Goal: Information Seeking & Learning: Learn about a topic

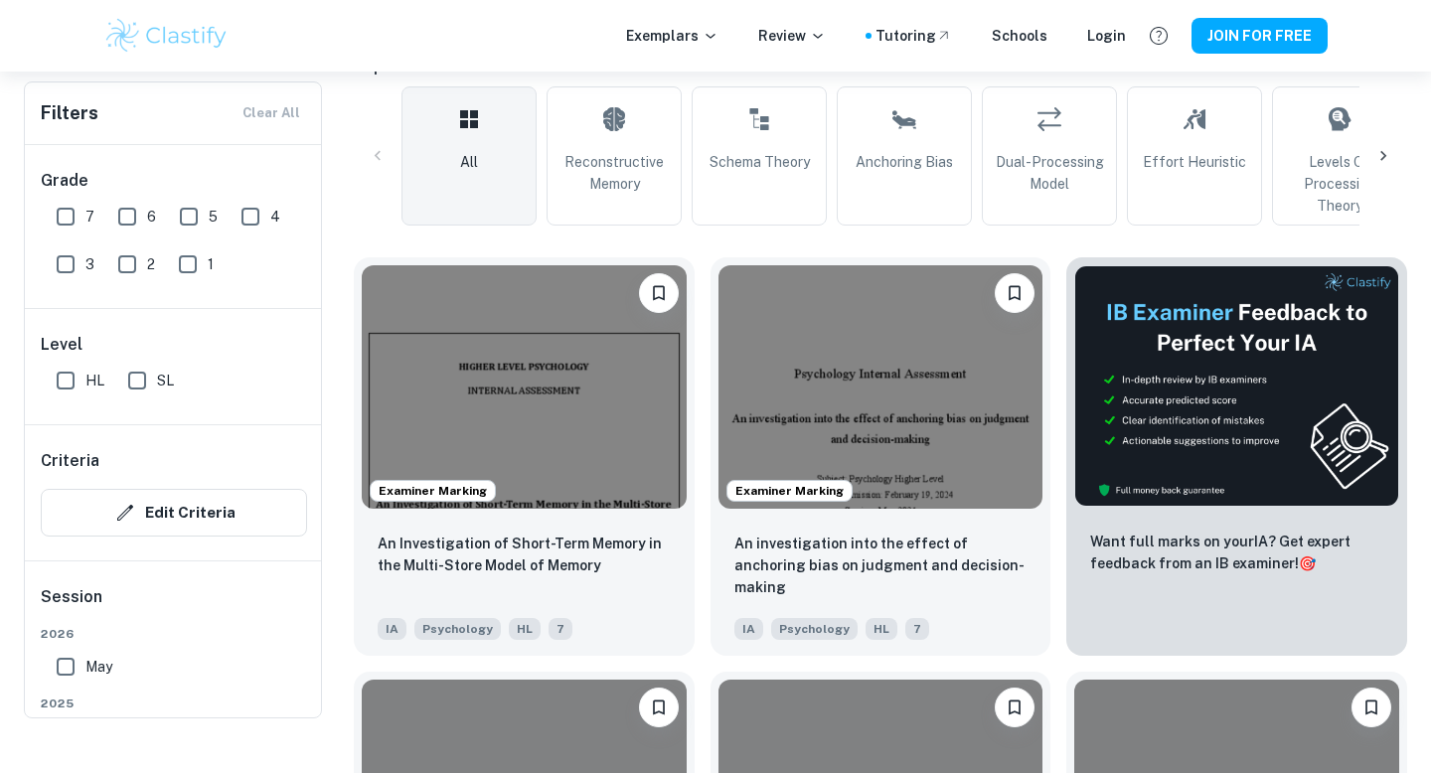
scroll to position [538, 0]
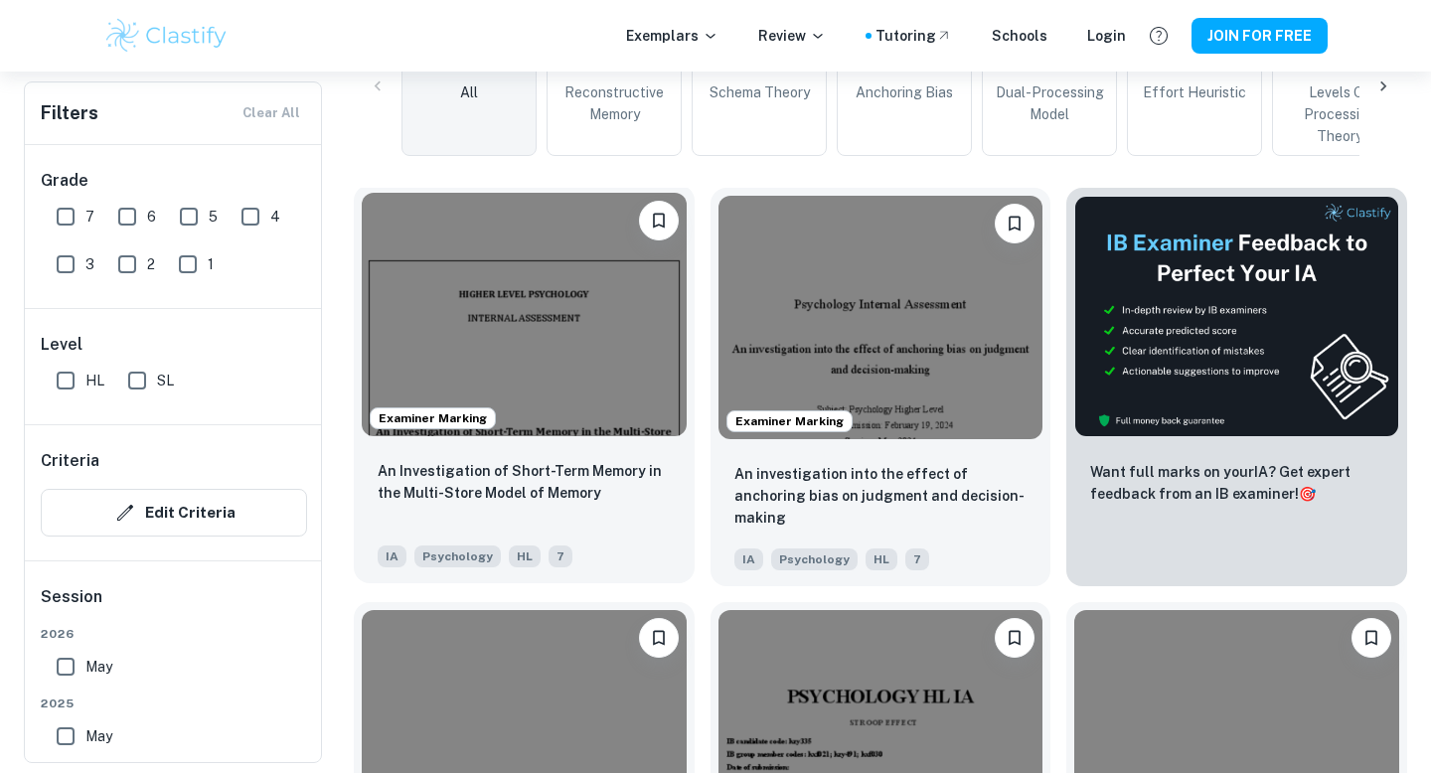
click at [492, 327] on img at bounding box center [524, 314] width 325 height 243
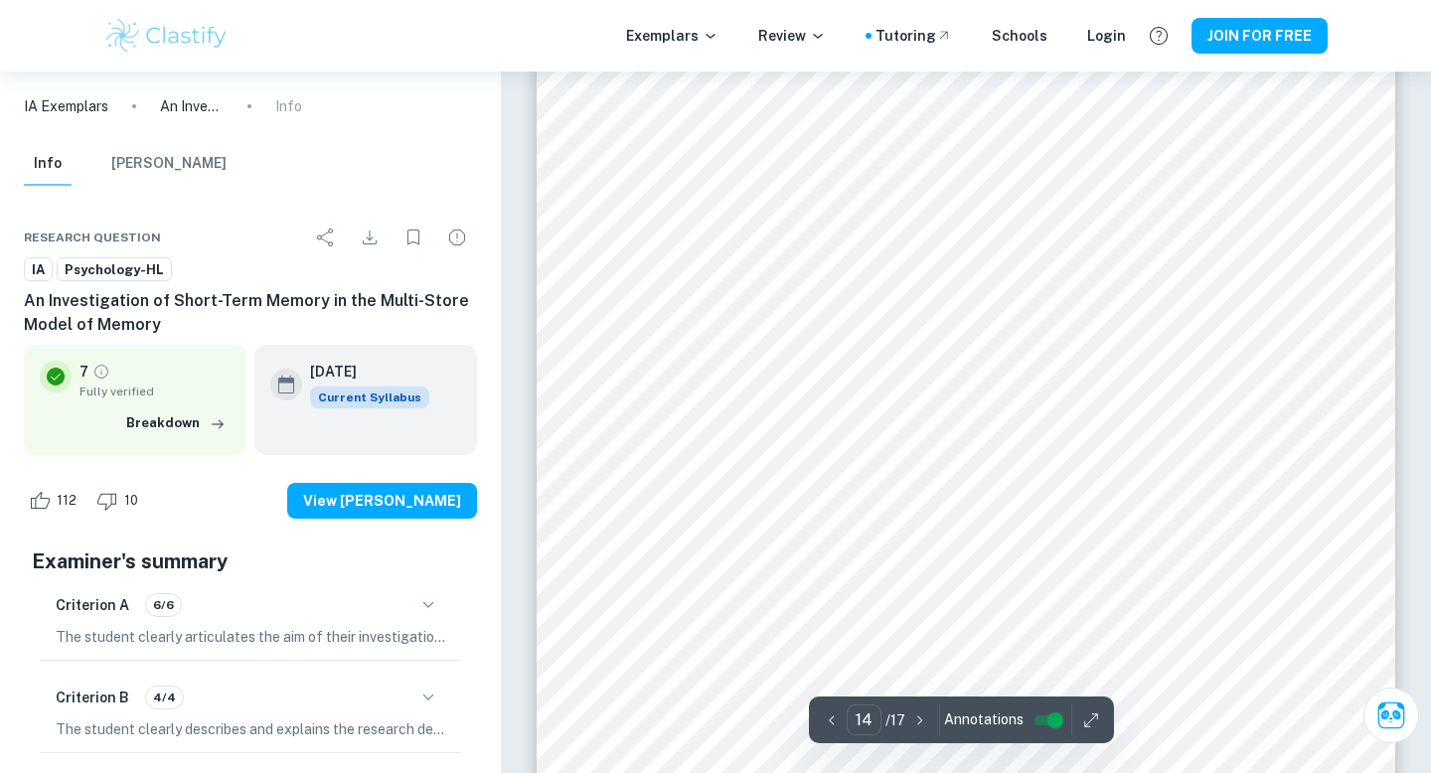
scroll to position [15560, 0]
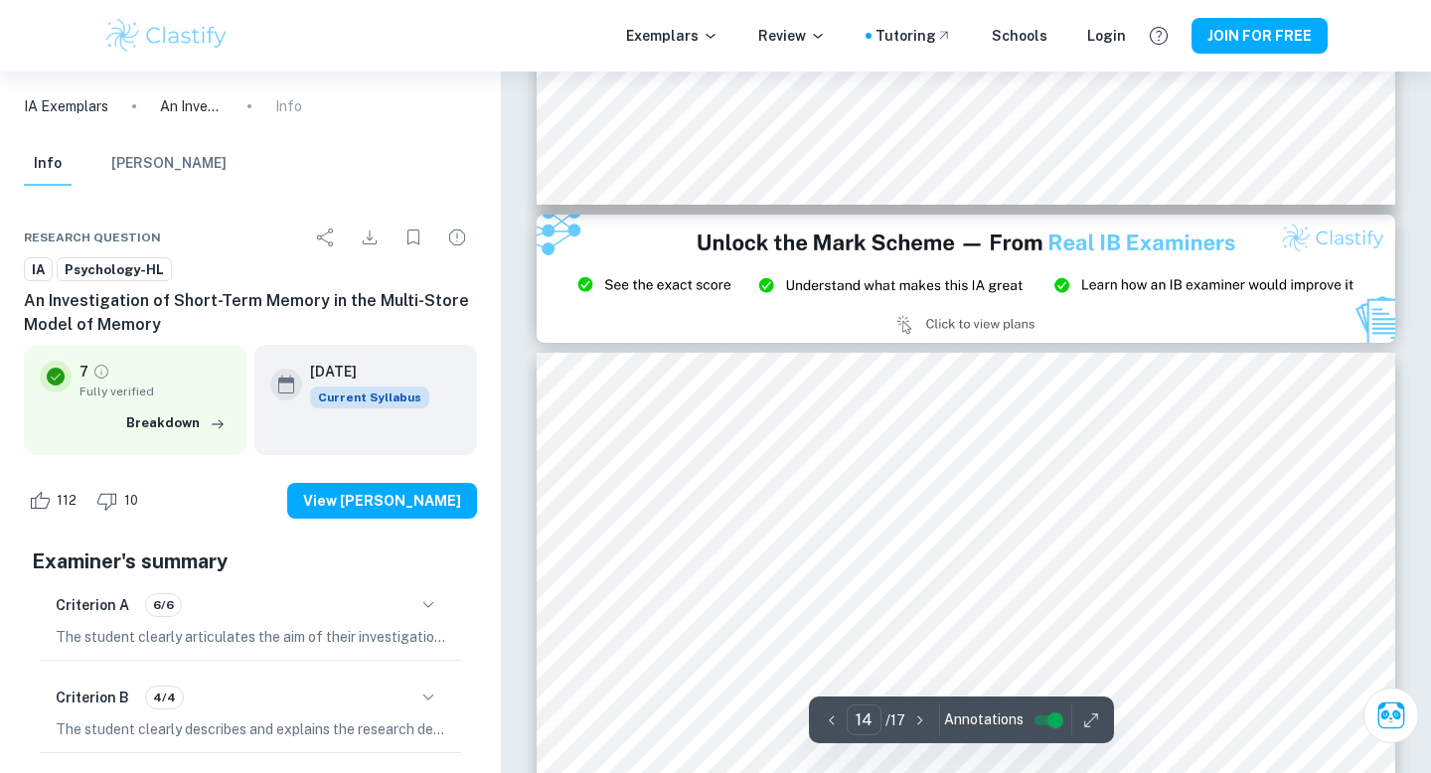
type input "15"
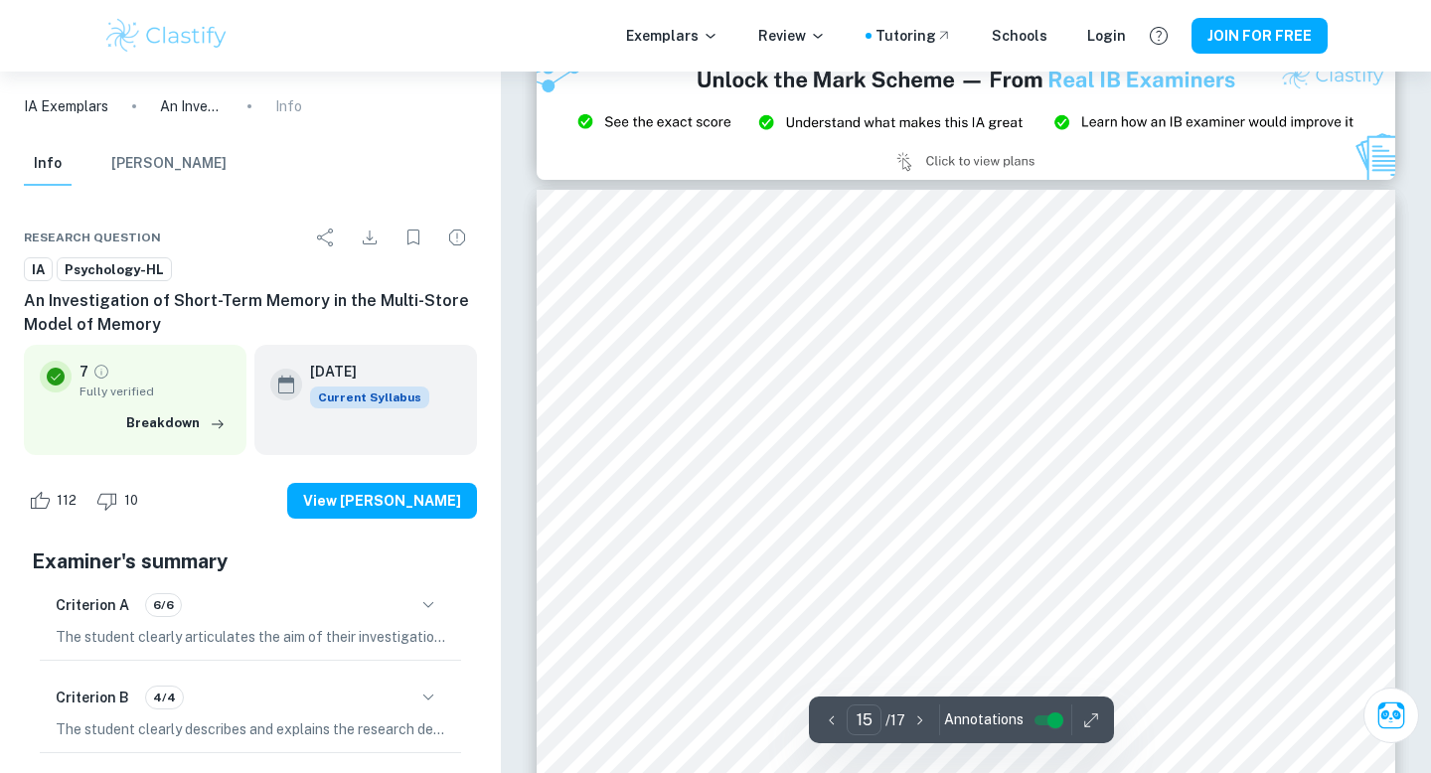
scroll to position [16205, 0]
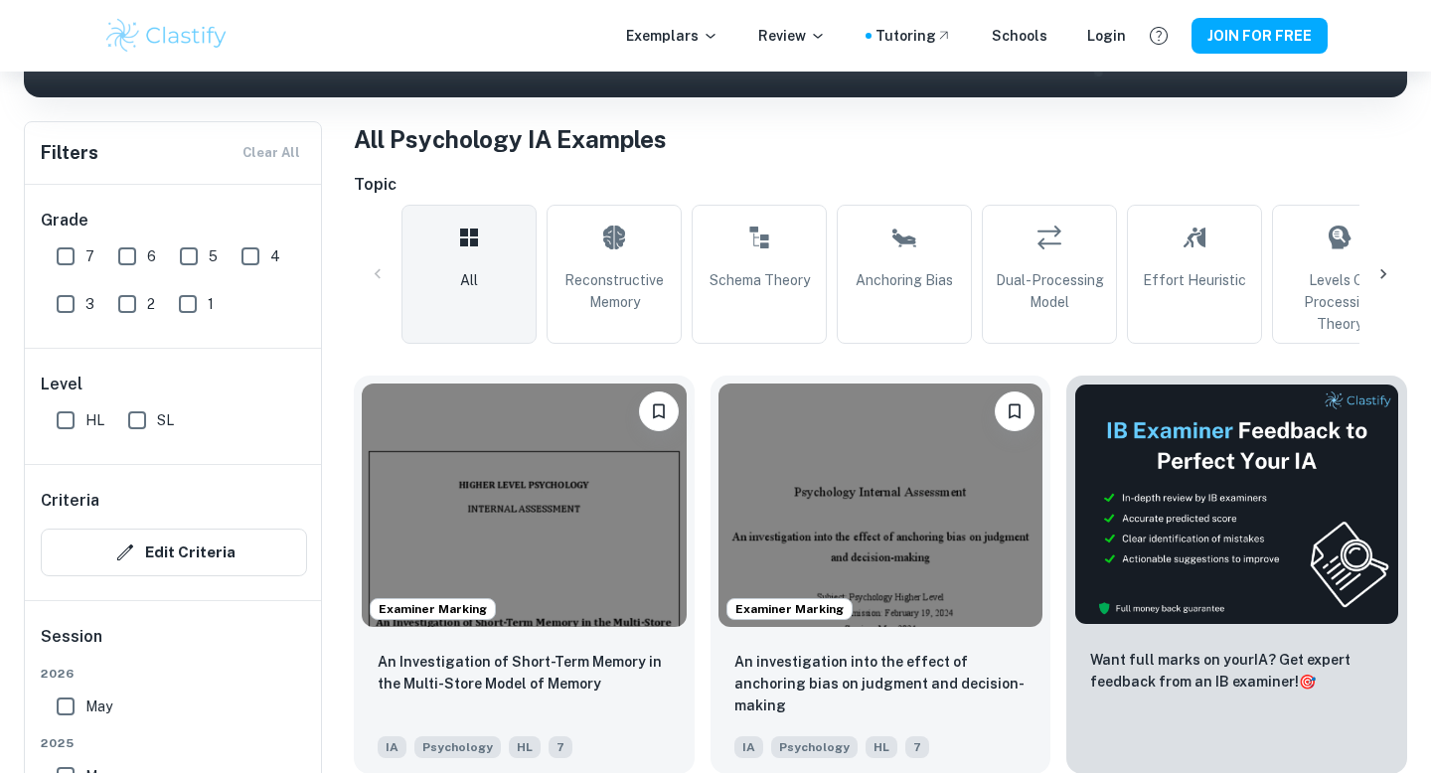
scroll to position [424, 0]
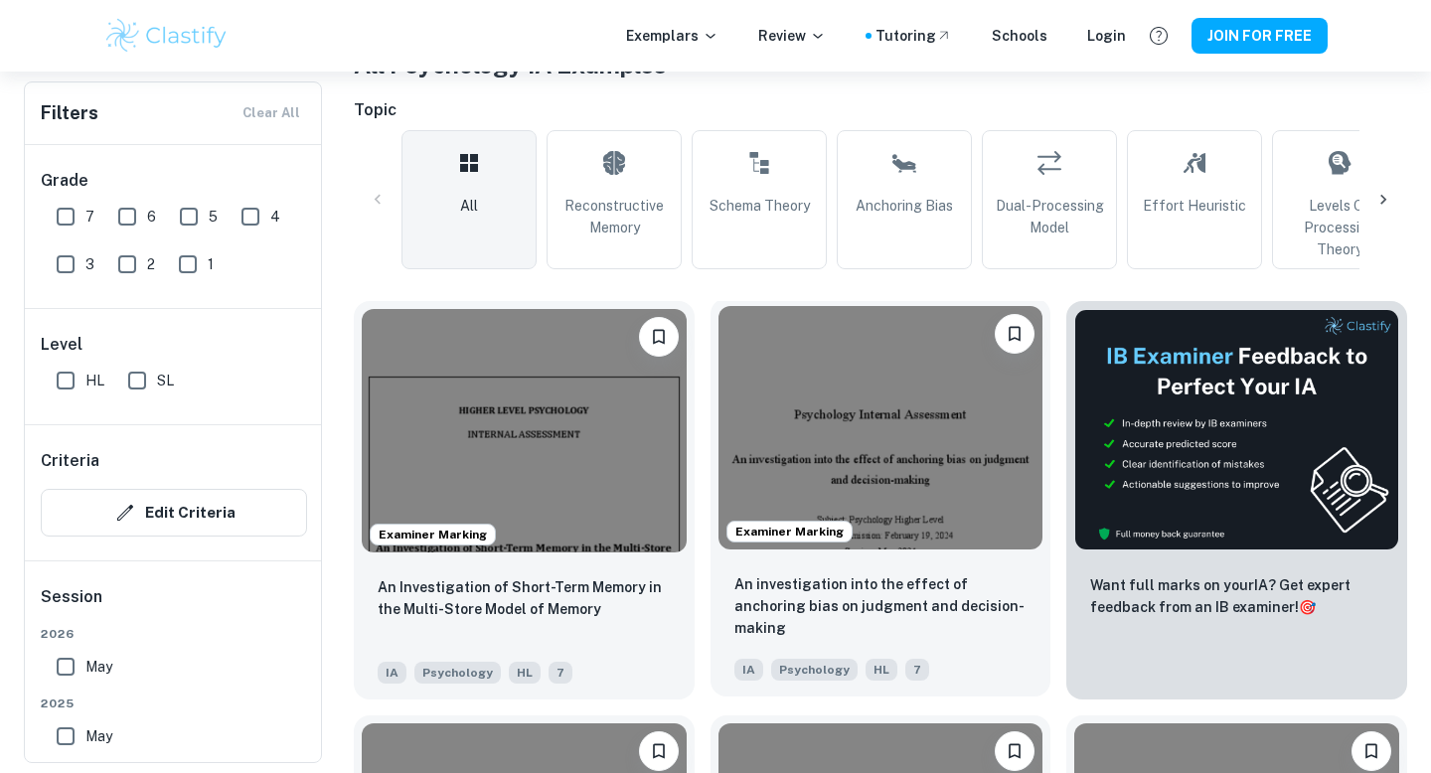
click at [782, 471] on img at bounding box center [880, 427] width 325 height 243
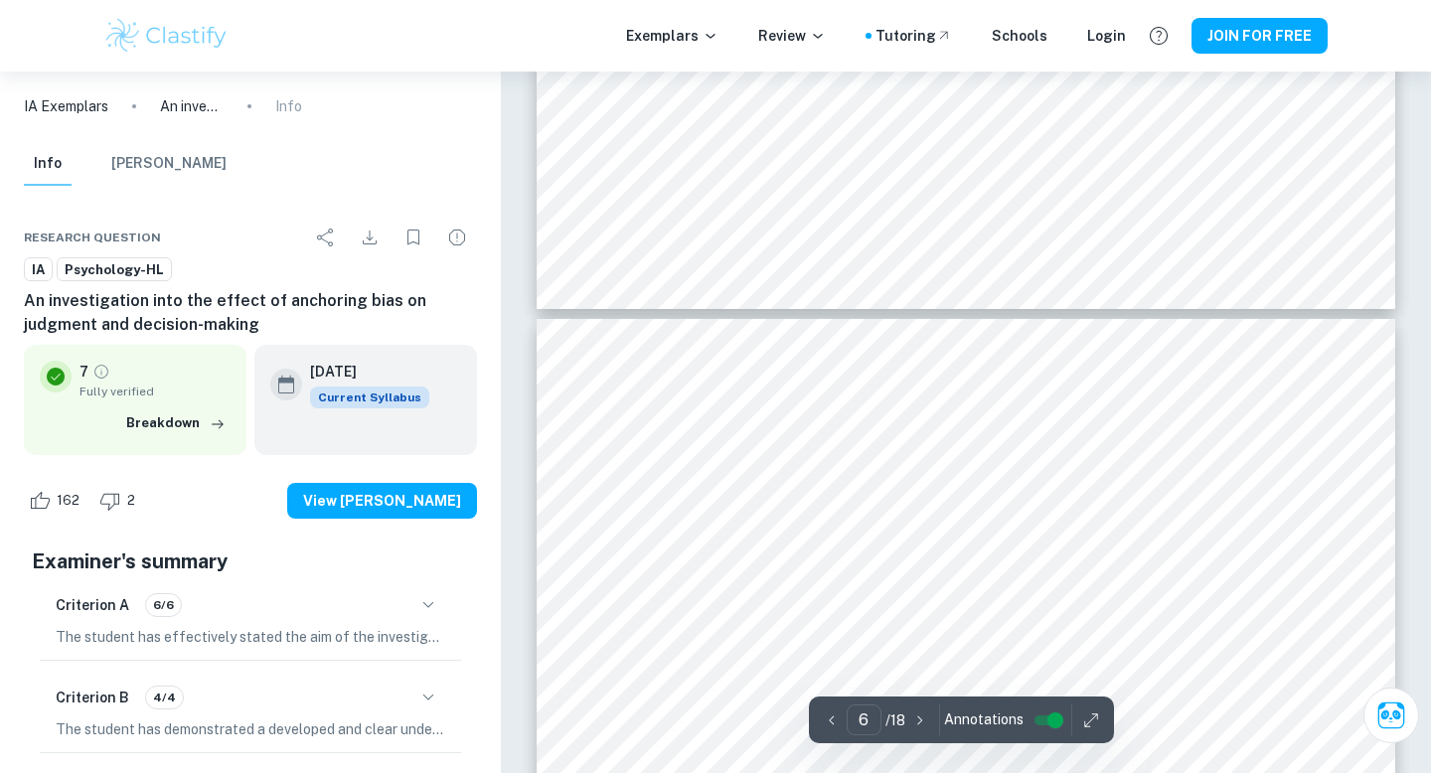
scroll to position [5807, 0]
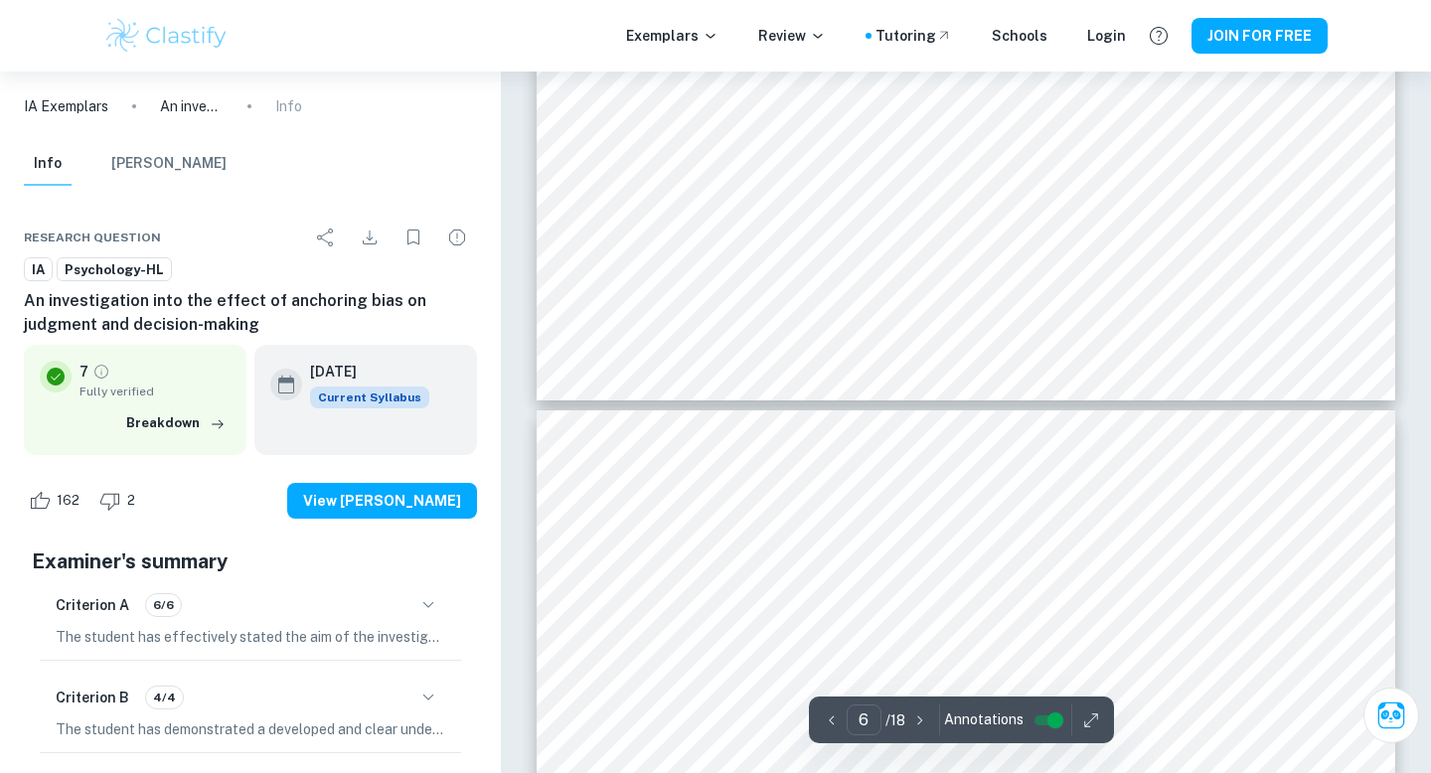
type input "5"
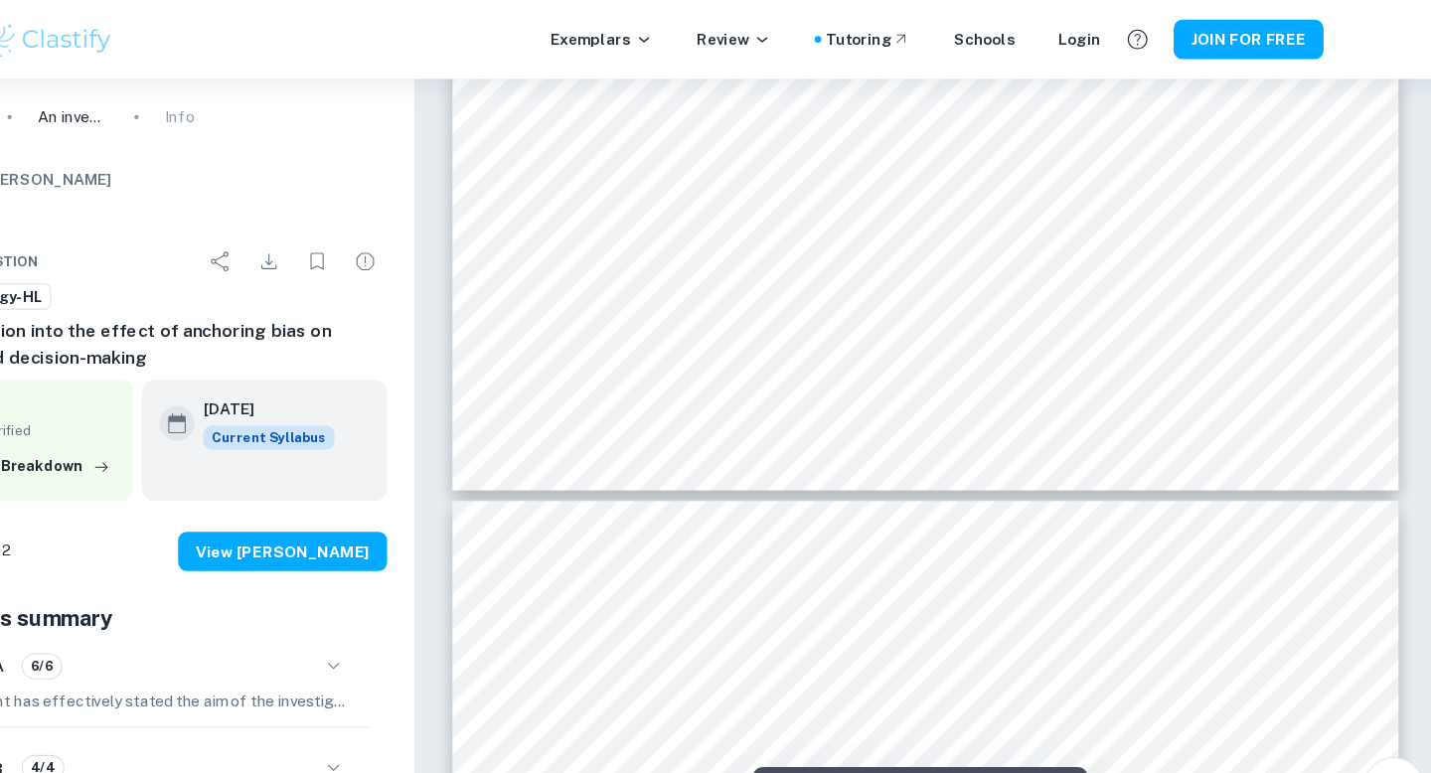
scroll to position [5411, 0]
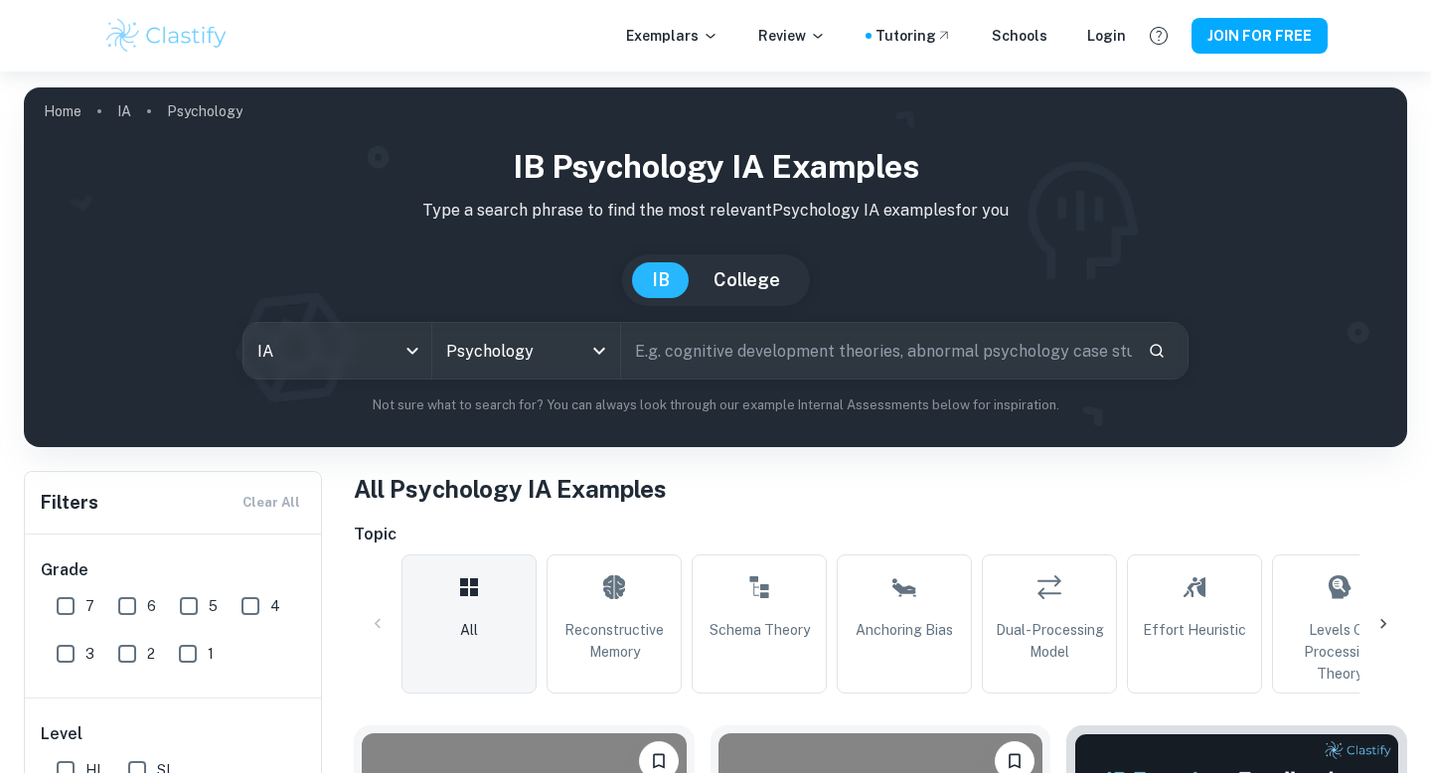
scroll to position [356, 0]
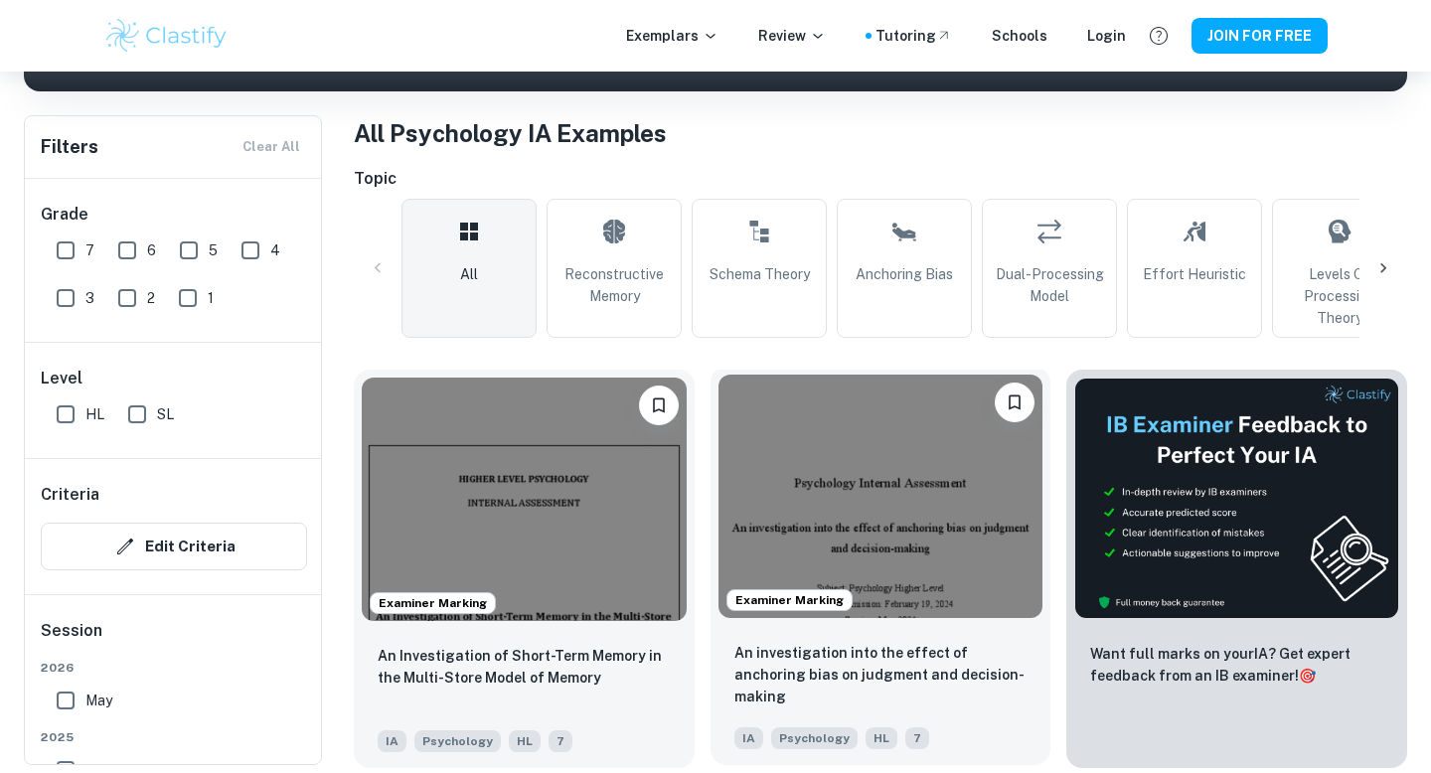
click at [892, 470] on img at bounding box center [880, 496] width 325 height 243
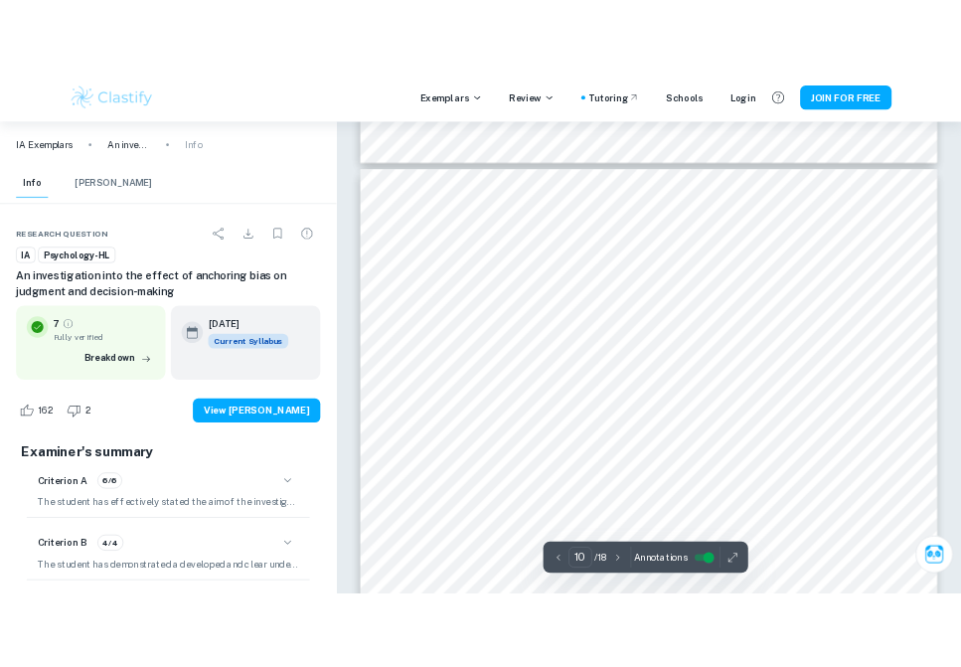
scroll to position [10522, 0]
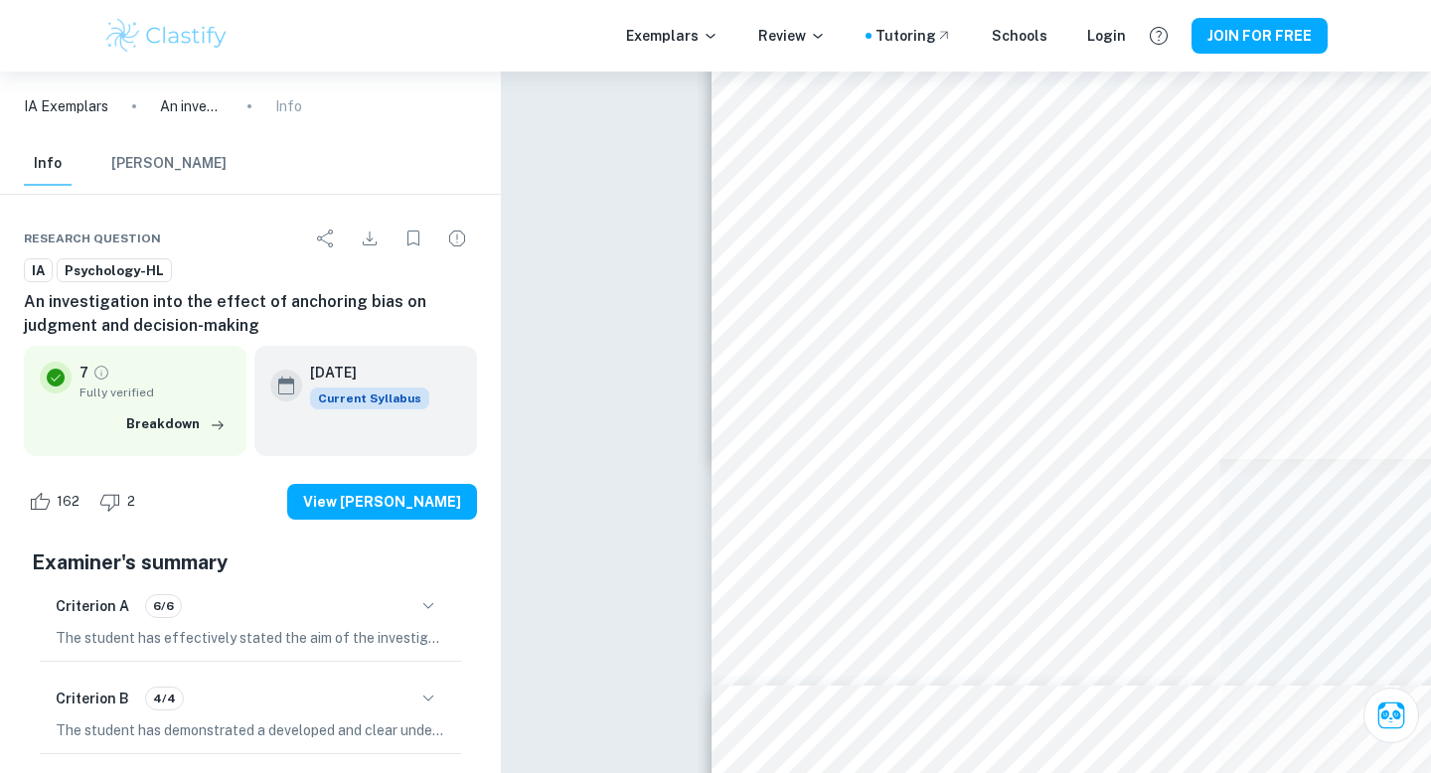
type input "16"
